Goal: Task Accomplishment & Management: Complete application form

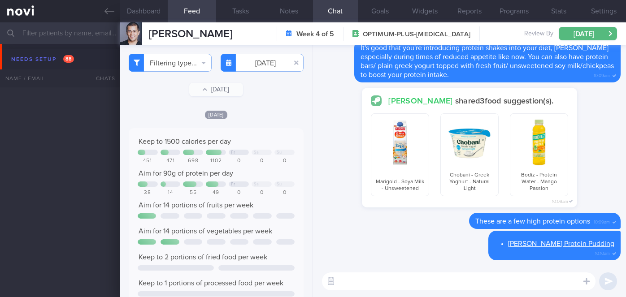
select select "7"
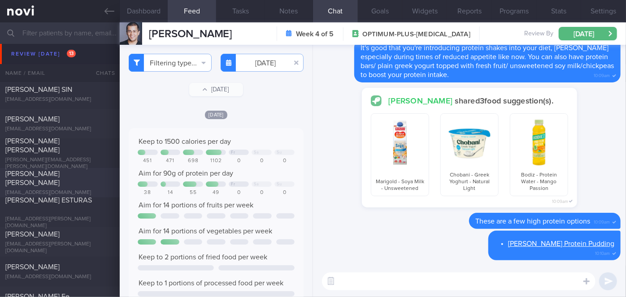
scroll to position [2681, 0]
click at [60, 159] on div "[PERSON_NAME][EMAIL_ADDRESS][PERSON_NAME][DOMAIN_NAME]" at bounding box center [59, 165] width 109 height 13
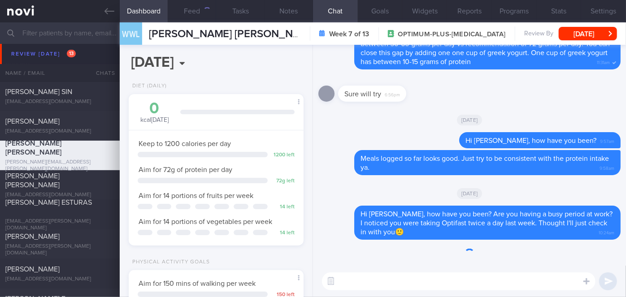
scroll to position [89, 153]
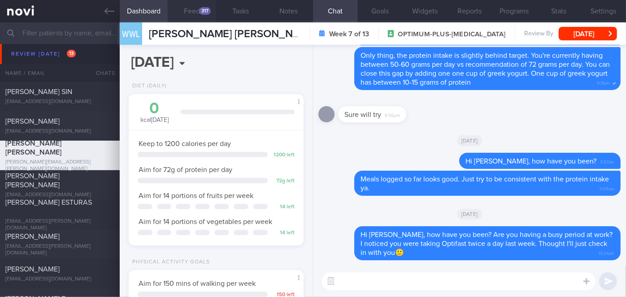
click at [196, 17] on button "Feed 317" at bounding box center [192, 11] width 48 height 22
select select "7"
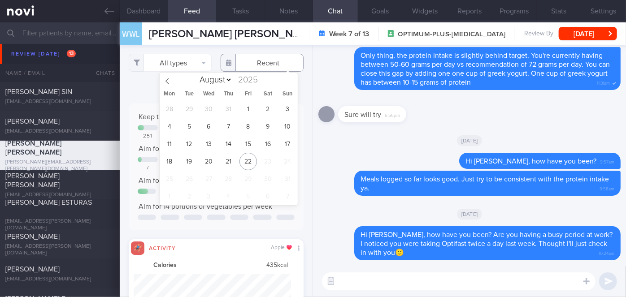
click at [259, 67] on input "text" at bounding box center [261, 63] width 83 height 18
click at [168, 145] on span "11" at bounding box center [168, 143] width 17 height 17
type input "[DATE]"
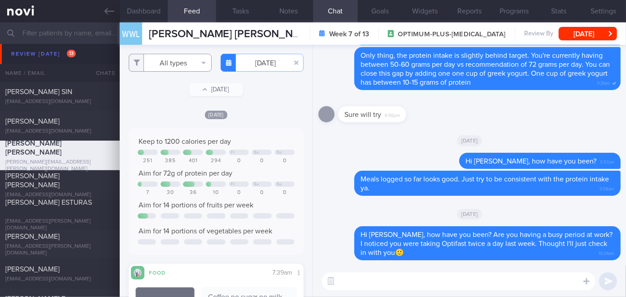
click at [181, 65] on button "All types" at bounding box center [170, 63] width 83 height 18
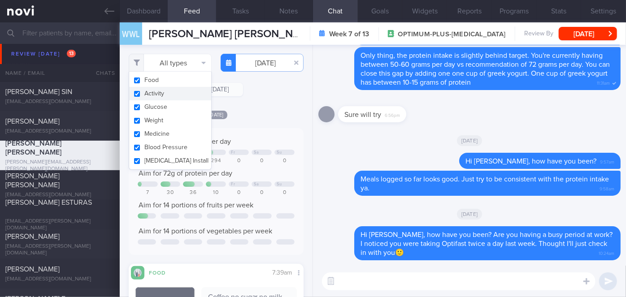
click at [175, 95] on button "Activity" at bounding box center [170, 93] width 82 height 13
checkbox input "false"
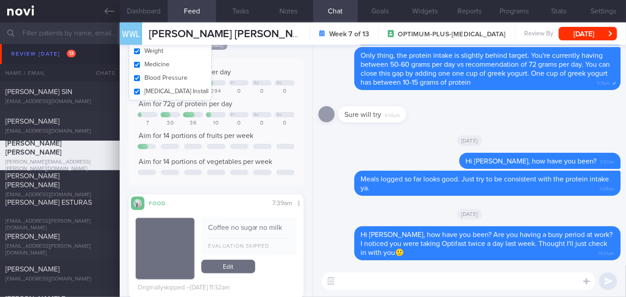
scroll to position [69, 0]
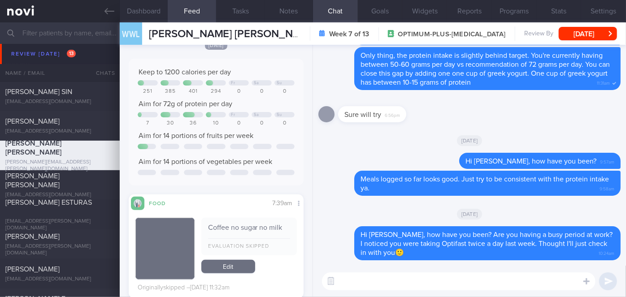
click at [280, 59] on div "Keep to 1200 calories per day Fr Sa Su 251 385 401 294 0 0 0 Aim for 72g of pro…" at bounding box center [216, 122] width 175 height 127
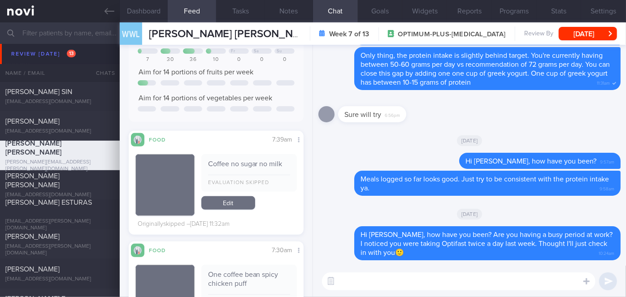
scroll to position [0, 0]
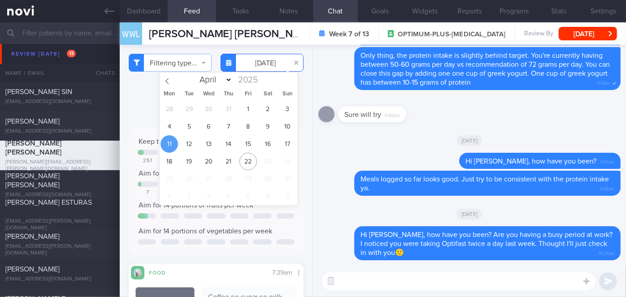
click at [258, 65] on input "[DATE]" at bounding box center [261, 63] width 83 height 18
click at [185, 143] on span "12" at bounding box center [188, 143] width 17 height 17
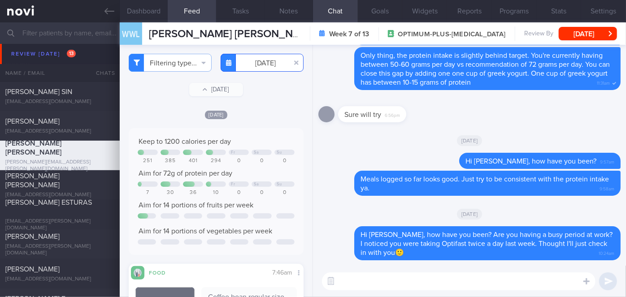
click at [252, 62] on input "[DATE]" at bounding box center [261, 63] width 83 height 18
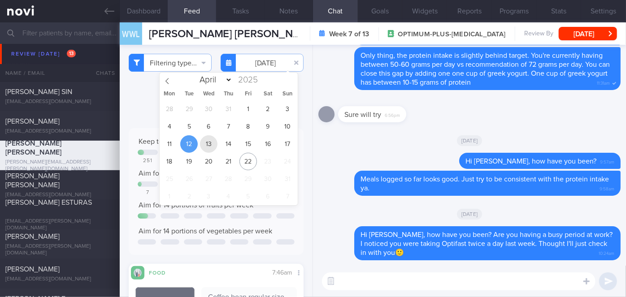
click at [209, 151] on span "13" at bounding box center [208, 143] width 17 height 17
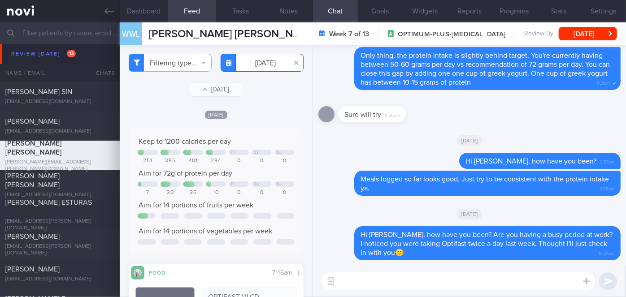
click at [258, 66] on input "[DATE]" at bounding box center [261, 63] width 83 height 18
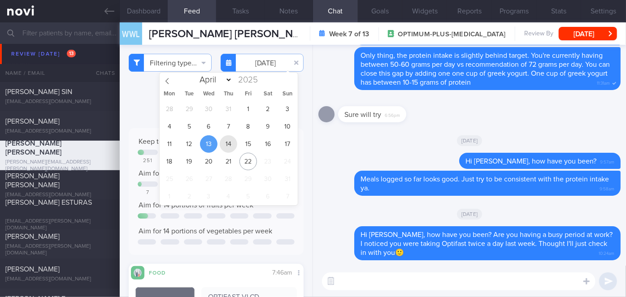
click at [232, 143] on span "14" at bounding box center [228, 143] width 17 height 17
type input "[DATE]"
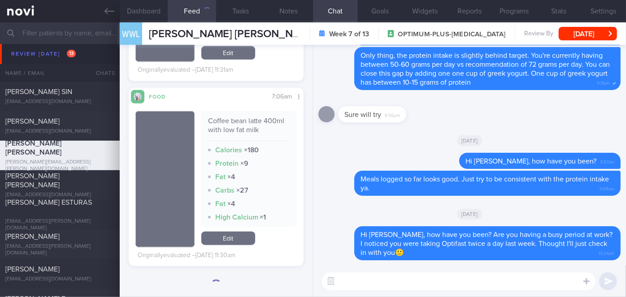
scroll to position [353, 0]
click at [363, 281] on textarea at bounding box center [458, 281] width 273 height 18
type textarea "Hi [PERSON_NAME], how have you been? How are your meals coming along?"
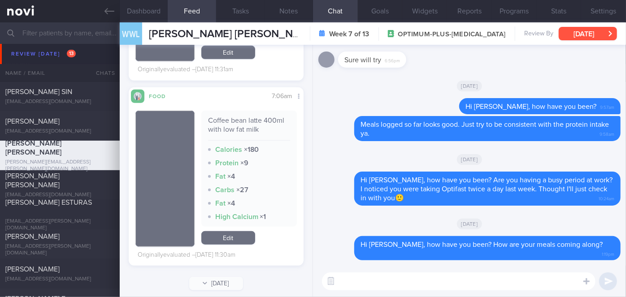
click at [605, 35] on button "[DATE]" at bounding box center [587, 33] width 58 height 13
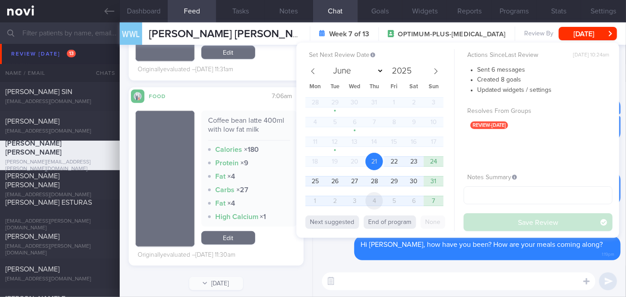
click at [376, 198] on span "4" at bounding box center [373, 200] width 17 height 17
select select "8"
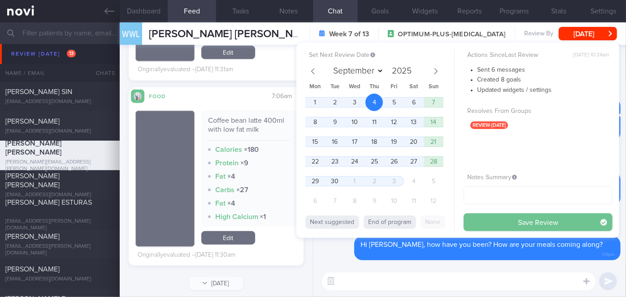
click at [485, 221] on button "Save Review" at bounding box center [537, 222] width 149 height 18
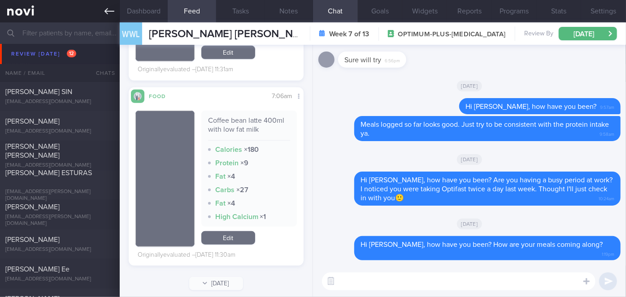
click at [113, 10] on icon at bounding box center [109, 11] width 10 height 10
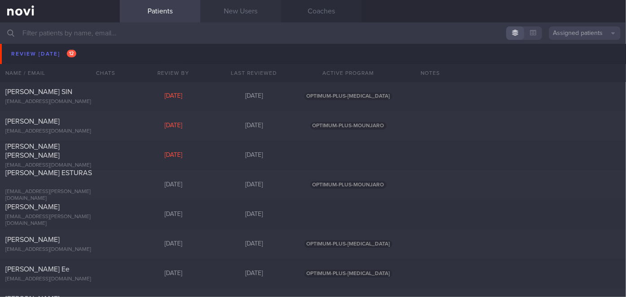
click at [240, 10] on link "New Users" at bounding box center [240, 11] width 81 height 22
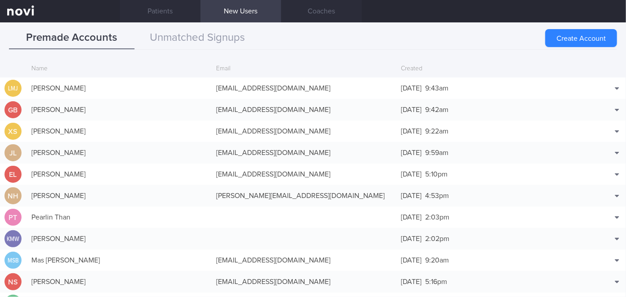
click at [240, 10] on link "New Users" at bounding box center [240, 11] width 81 height 22
click at [583, 34] on button "Create Account" at bounding box center [581, 38] width 72 height 18
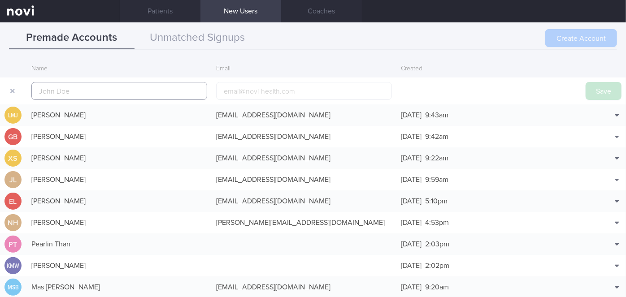
click at [197, 82] on input "text" at bounding box center [119, 91] width 176 height 18
paste input "[PERSON_NAME] D/O [PERSON_NAME]"
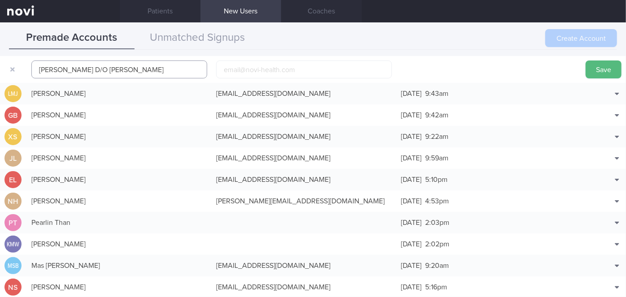
scroll to position [22, 0]
click at [197, 69] on input "[PERSON_NAME] D/O [PERSON_NAME]" at bounding box center [119, 69] width 176 height 18
type input "[PERSON_NAME] D/O [PERSON_NAME]"
click at [348, 68] on input "email" at bounding box center [304, 69] width 176 height 18
paste input "[EMAIL_ADDRESS][DOMAIN_NAME]"
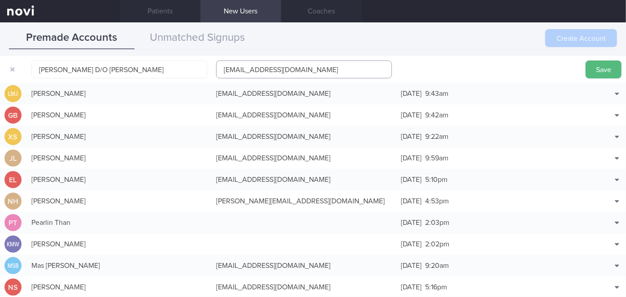
click at [263, 70] on input "[EMAIL_ADDRESS][DOMAIN_NAME]" at bounding box center [304, 69] width 176 height 18
type input "[EMAIL_ADDRESS][DOMAIN_NAME]"
click at [590, 65] on button "Save" at bounding box center [603, 69] width 36 height 18
